Goal: Task Accomplishment & Management: Manage account settings

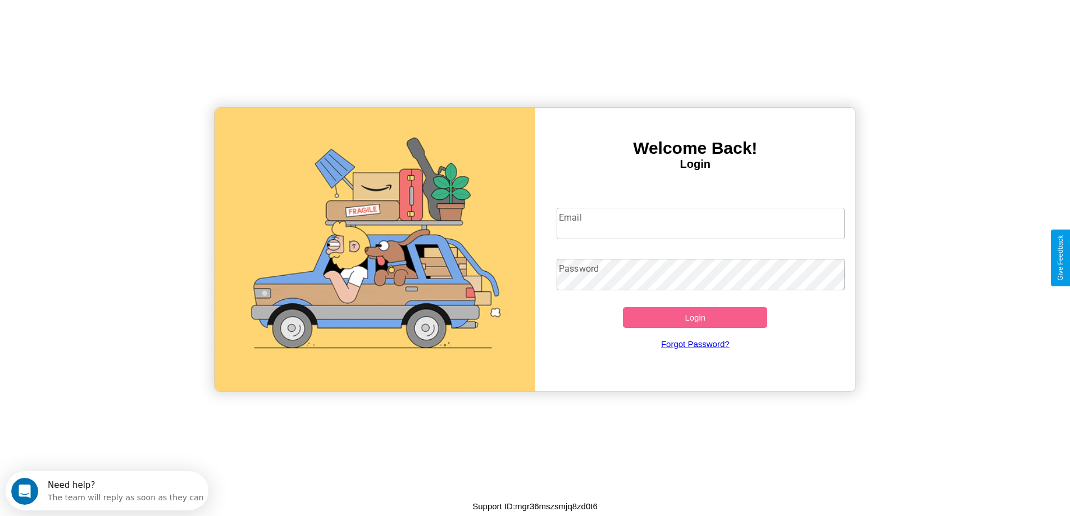
click at [700, 224] on input "Email" at bounding box center [701, 223] width 288 height 31
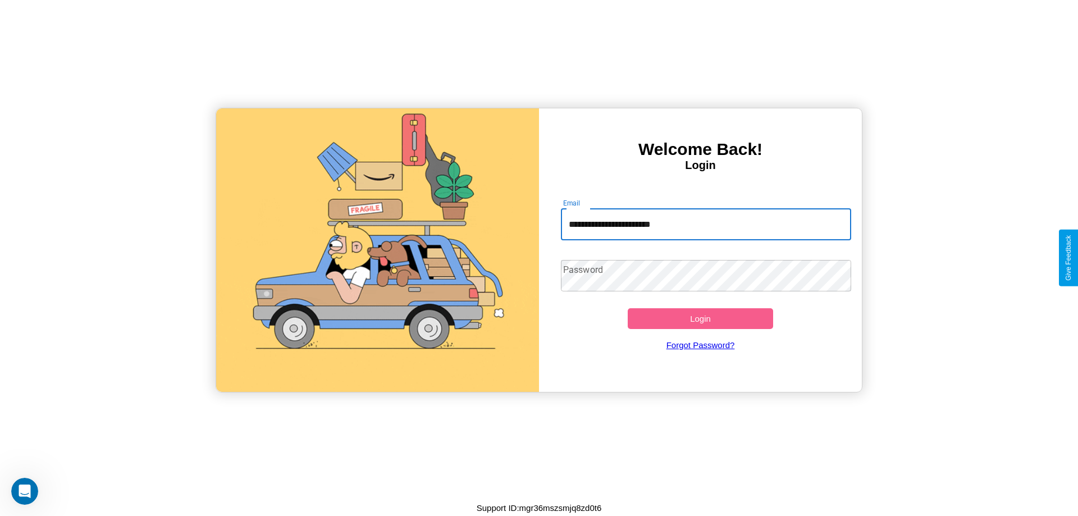
type input "**********"
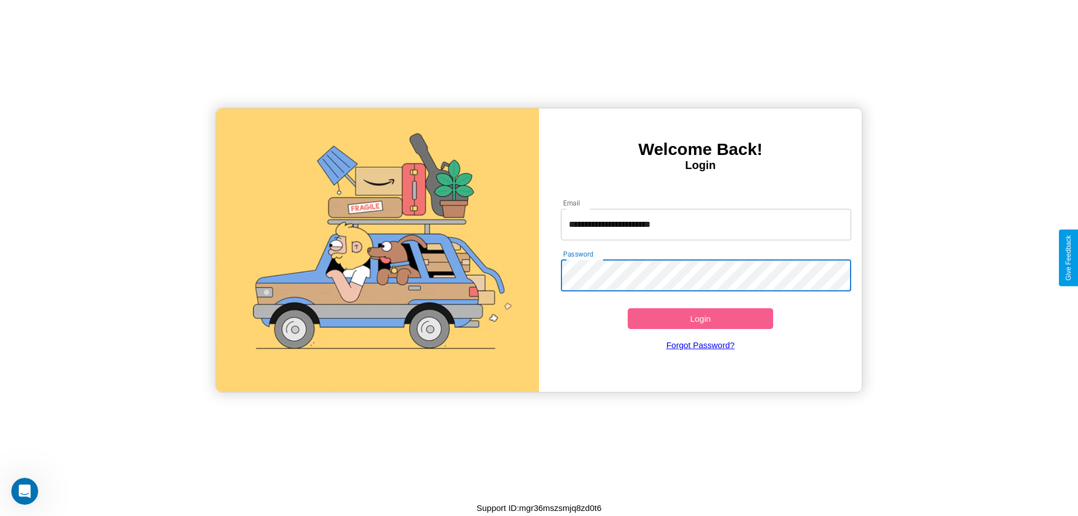
click at [700, 318] on button "Login" at bounding box center [700, 318] width 145 height 21
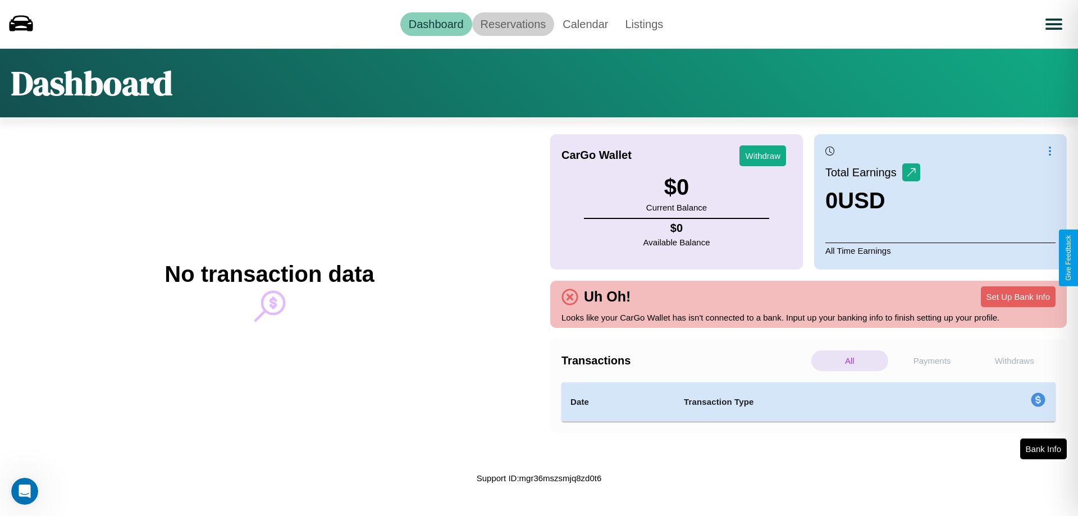
click at [513, 24] on link "Reservations" at bounding box center [513, 24] width 83 height 24
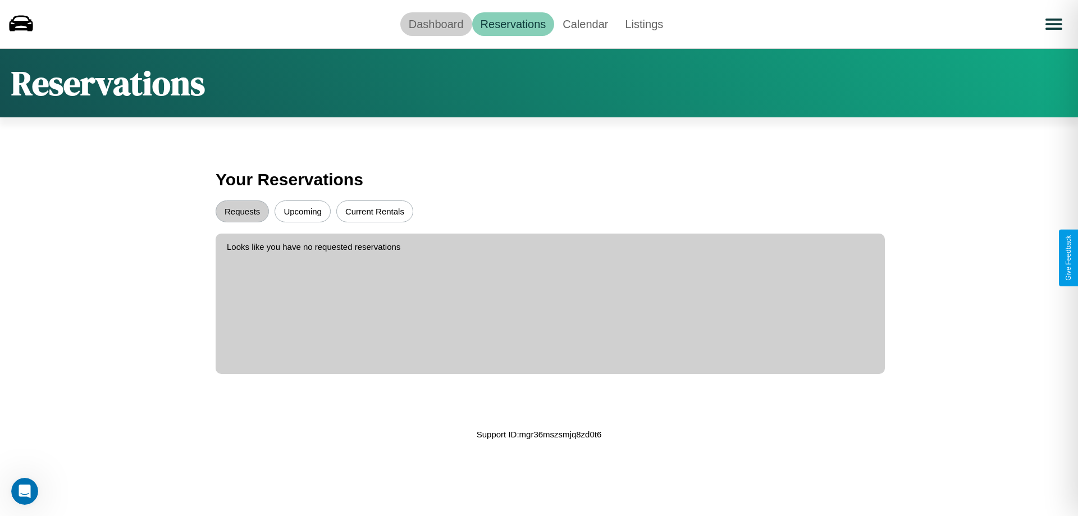
click at [436, 24] on link "Dashboard" at bounding box center [436, 24] width 72 height 24
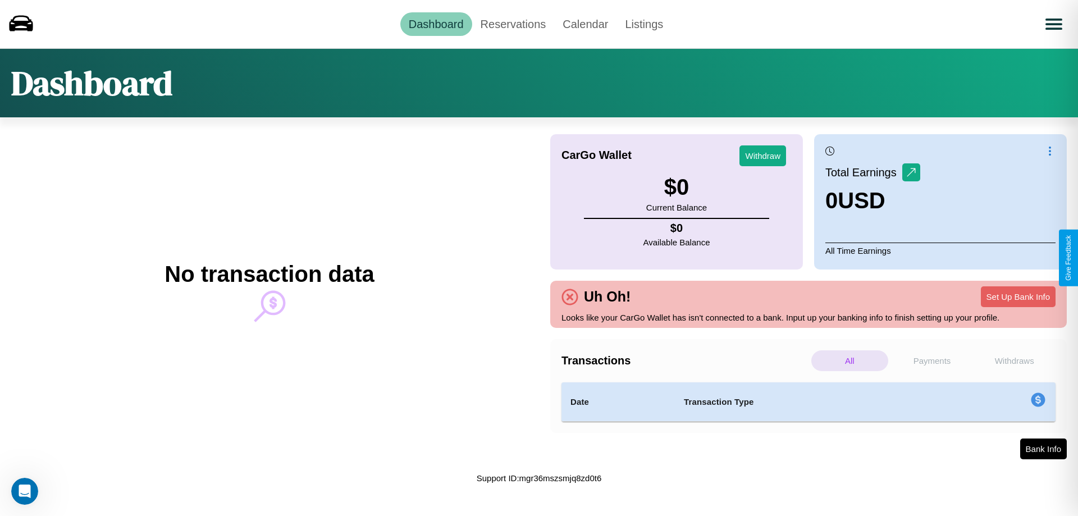
click at [1014, 361] on p "Withdraws" at bounding box center [1014, 360] width 77 height 21
click at [932, 361] on p "Payments" at bounding box center [932, 360] width 77 height 21
click at [1014, 361] on p "Withdraws" at bounding box center [1014, 360] width 77 height 21
click at [1018, 297] on button "Set Up Bank Info" at bounding box center [1018, 296] width 75 height 21
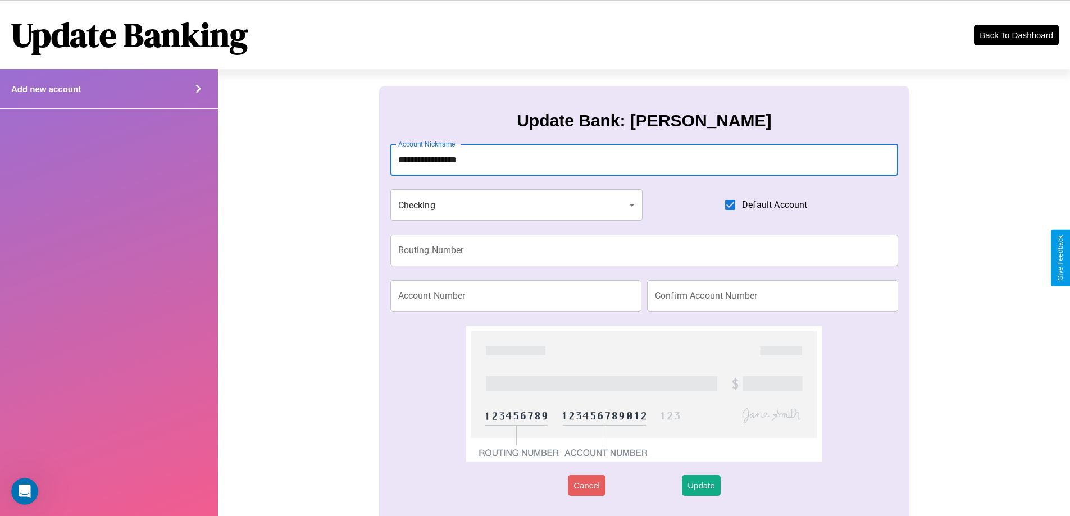
type input "**********"
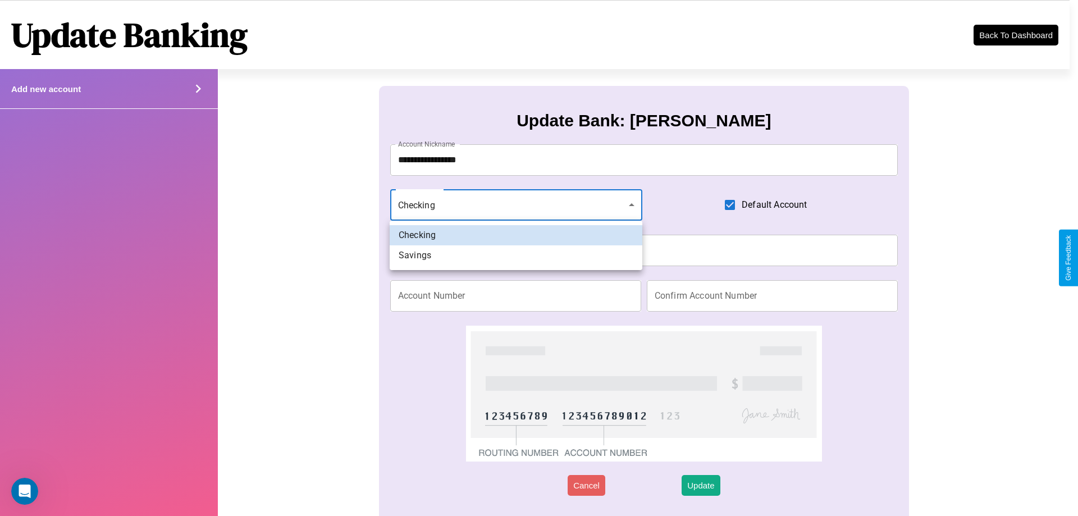
click at [516, 205] on div at bounding box center [539, 258] width 1078 height 516
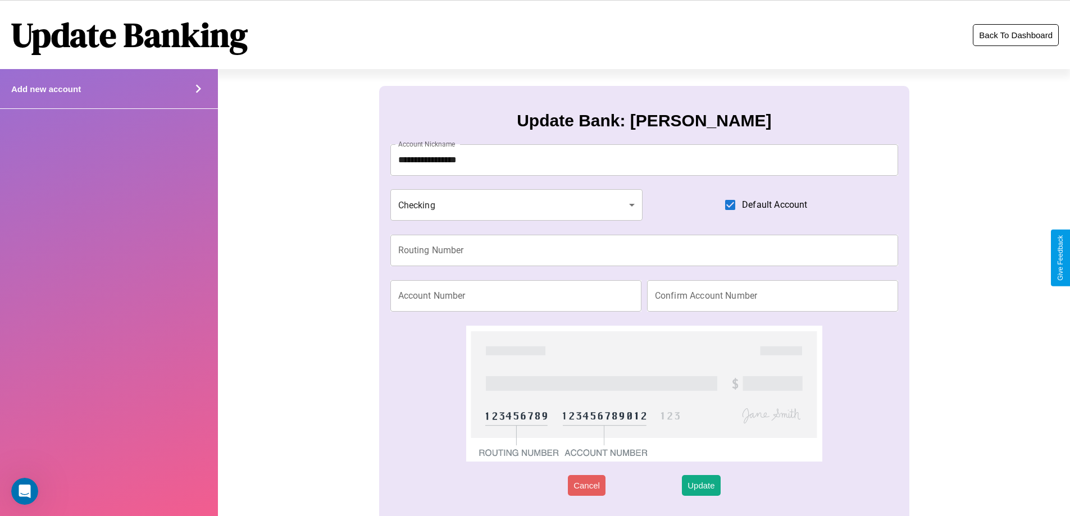
click at [1015, 35] on button "Back To Dashboard" at bounding box center [1016, 35] width 86 height 22
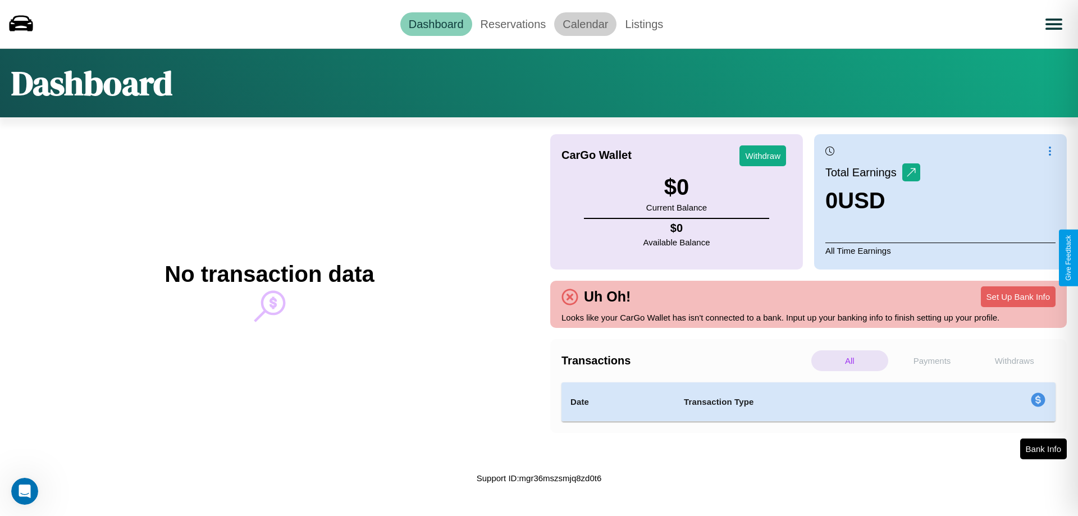
click at [585, 24] on link "Calendar" at bounding box center [585, 24] width 62 height 24
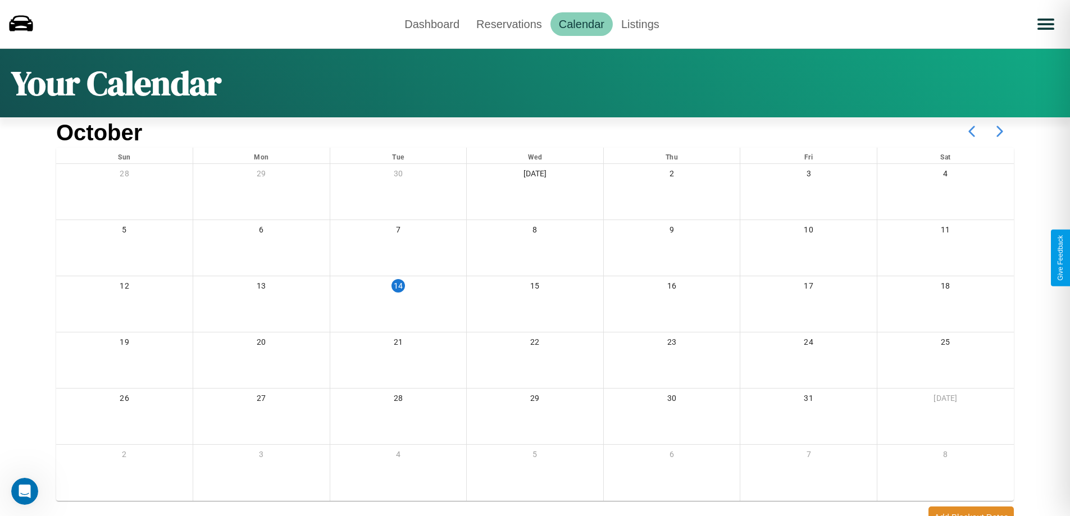
click at [1000, 131] on icon at bounding box center [1000, 131] width 28 height 28
